Goal: Navigation & Orientation: Find specific page/section

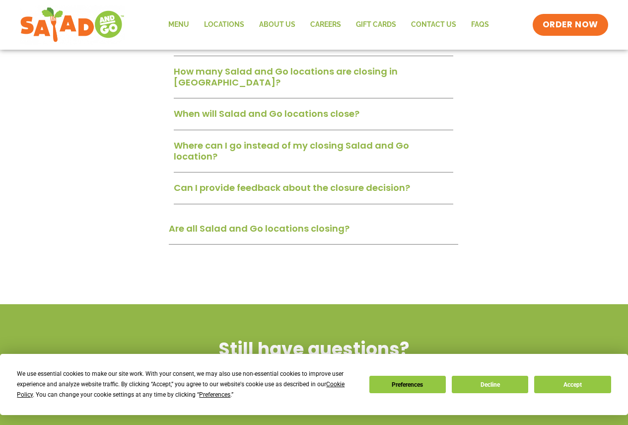
scroll to position [646, 0]
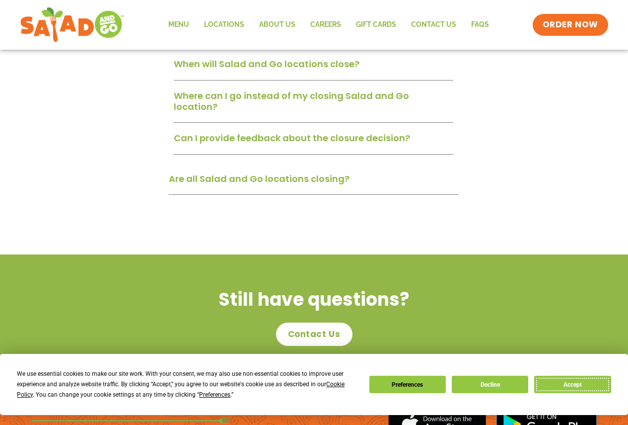
click at [576, 387] on button "Accept" at bounding box center [572, 383] width 76 height 17
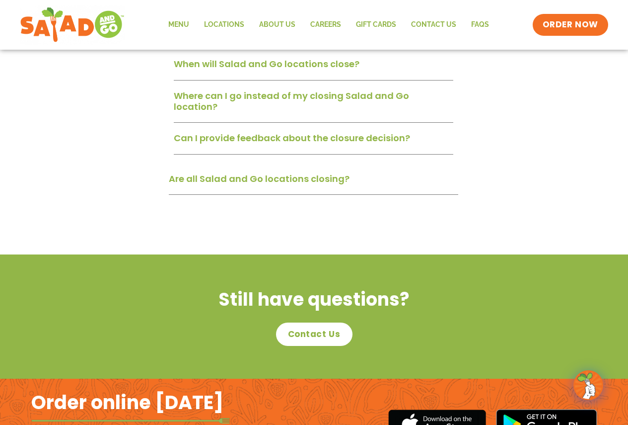
scroll to position [596, 0]
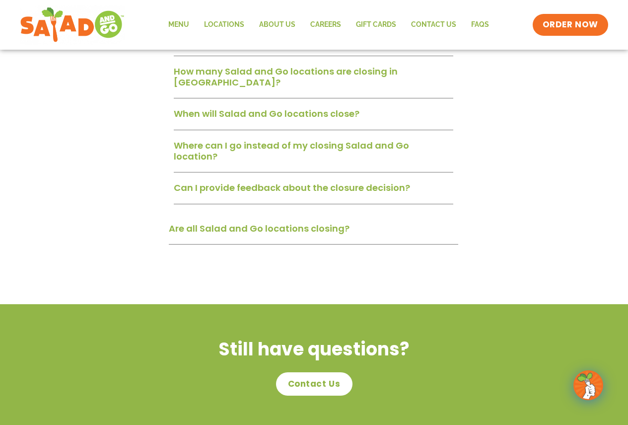
click at [249, 181] on link "Can I provide feedback about the closure decision?" at bounding box center [292, 187] width 236 height 12
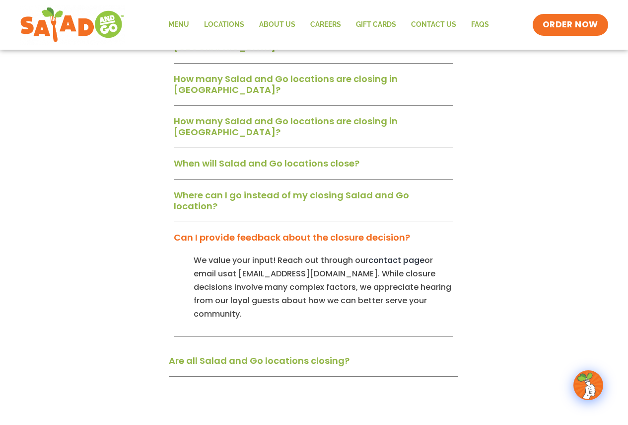
scroll to position [447, 0]
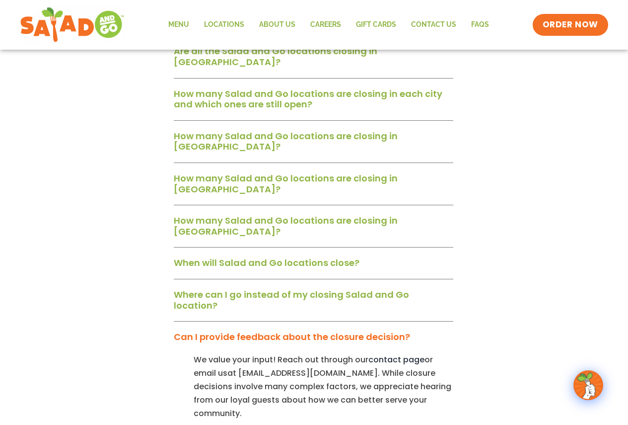
click at [269, 288] on link "Where can I go instead of my closing Salad and Go location?" at bounding box center [291, 299] width 235 height 23
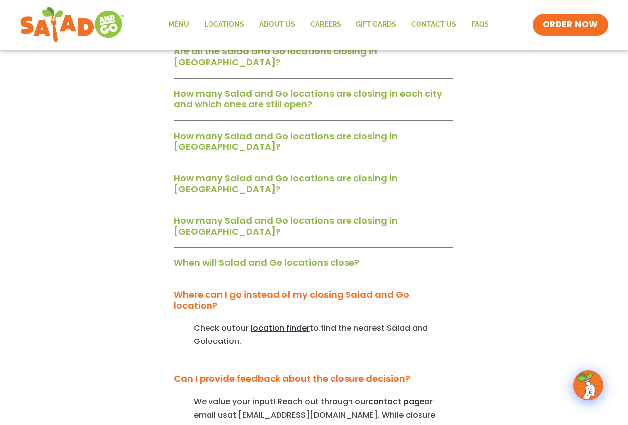
click at [279, 322] on span "location finder" at bounding box center [280, 327] width 59 height 11
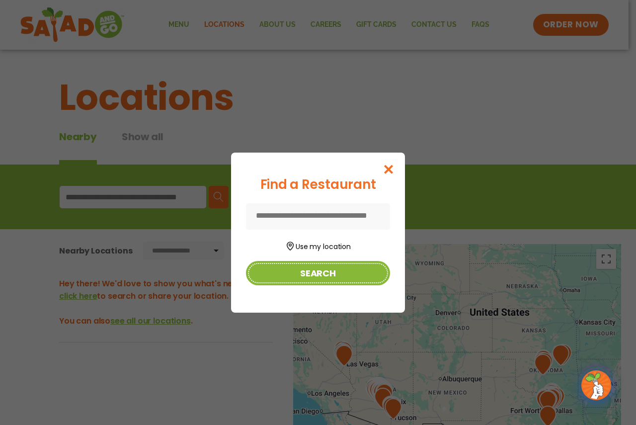
click at [321, 278] on button "Search" at bounding box center [318, 273] width 144 height 24
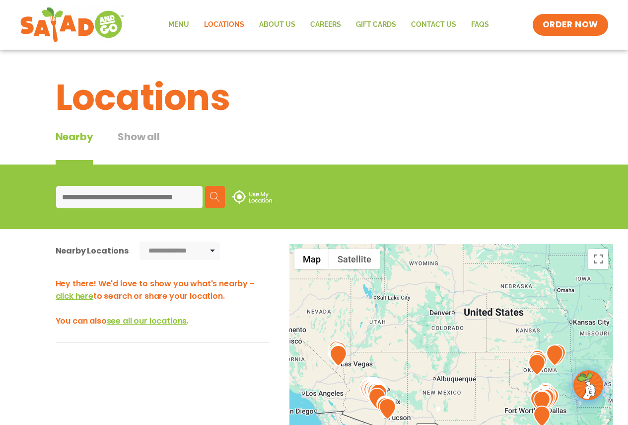
click at [157, 202] on input at bounding box center [129, 197] width 146 height 22
type input "*****"
click at [215, 194] on img at bounding box center [215, 197] width 10 height 10
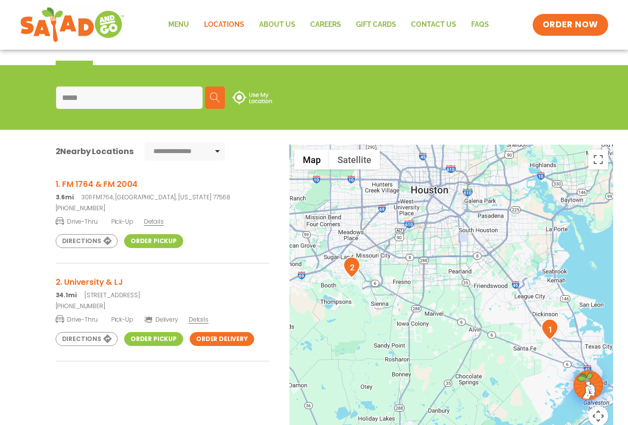
scroll to position [149, 0]
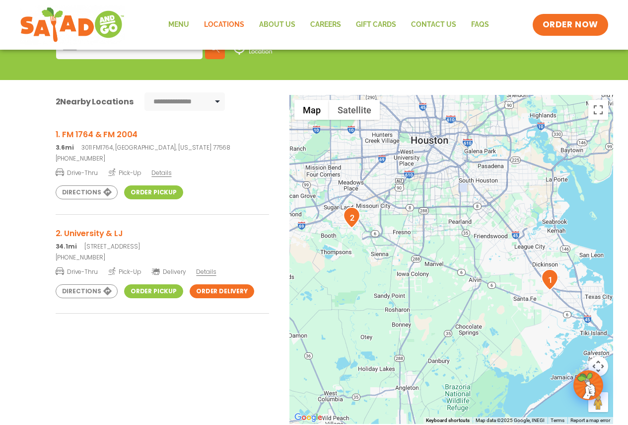
click at [99, 135] on h3 "1. FM 1764 & FM 2004" at bounding box center [163, 134] width 214 height 12
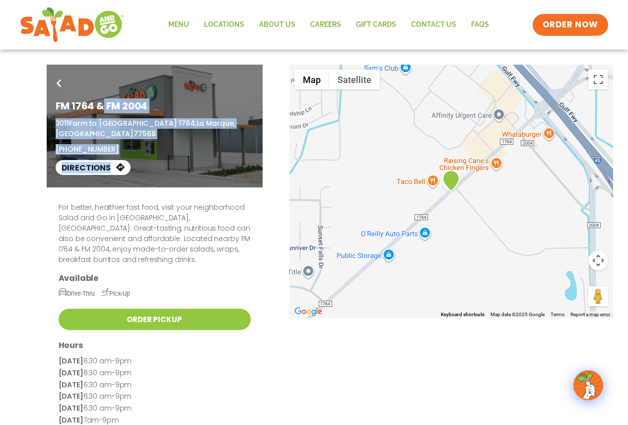
drag, startPoint x: 179, startPoint y: 116, endPoint x: 99, endPoint y: 109, distance: 80.8
click at [99, 109] on div "Go Back FM 1764 & FM 2004 [STREET_ADDRESS] (409) 242-6151 Directions" at bounding box center [155, 126] width 216 height 123
click at [147, 142] on div "[STREET_ADDRESS] (409) 242-6151" at bounding box center [155, 136] width 198 height 36
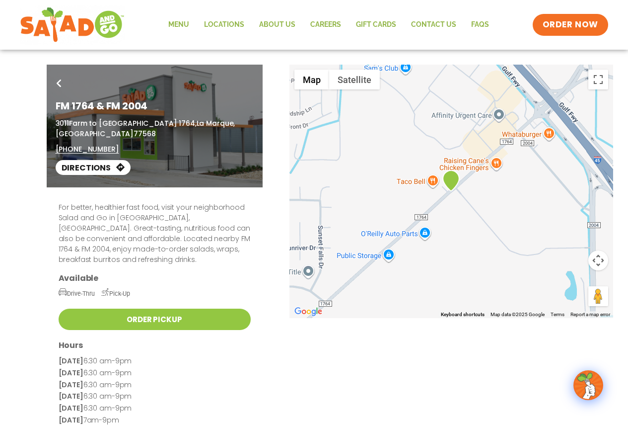
drag, startPoint x: 459, startPoint y: 123, endPoint x: 485, endPoint y: 152, distance: 38.7
click at [485, 152] on div "Go Back FM 1764 & FM 2004 [STREET_ADDRESS] (409) 242-6151 Directions" at bounding box center [314, 126] width 541 height 123
